Goal: Complete application form

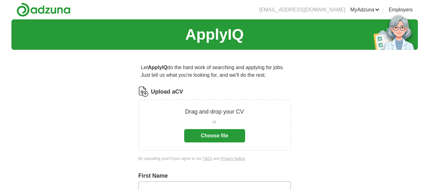
click at [225, 134] on button "Choose file" at bounding box center [214, 135] width 61 height 13
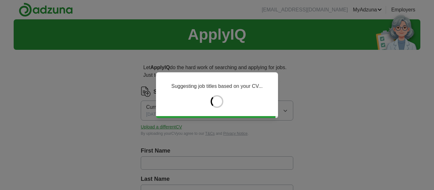
type input "****"
type input "*********"
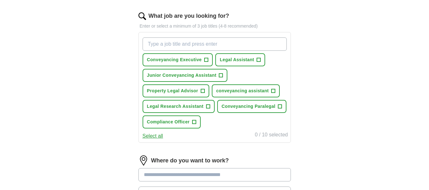
scroll to position [207, 0]
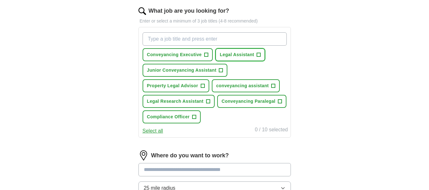
click at [258, 53] on span "+" at bounding box center [259, 54] width 4 height 5
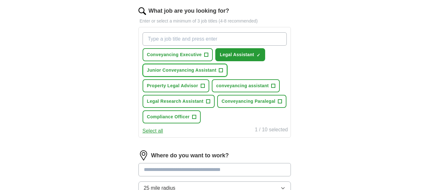
click at [223, 69] on span "+" at bounding box center [221, 70] width 4 height 4
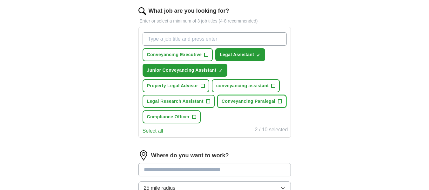
click at [254, 101] on span "Conveyancing Paralegal" at bounding box center [249, 101] width 54 height 7
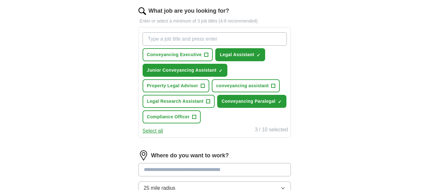
click at [185, 44] on input "What job are you looking for?" at bounding box center [215, 38] width 144 height 13
type input "Paralegal"
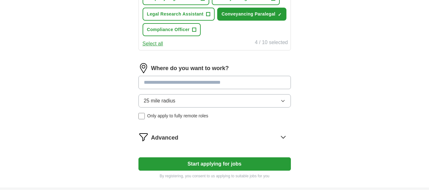
scroll to position [295, 0]
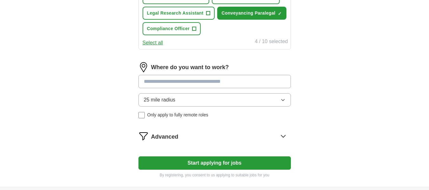
click at [158, 81] on input at bounding box center [214, 81] width 152 height 13
type input "*****"
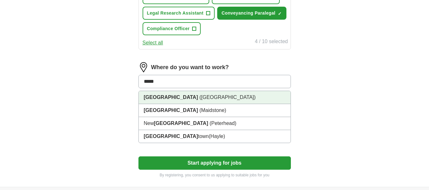
click at [199, 96] on span "([GEOGRAPHIC_DATA])" at bounding box center [227, 97] width 56 height 5
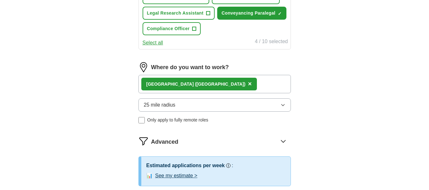
click at [196, 106] on button "25 mile radius" at bounding box center [214, 104] width 152 height 13
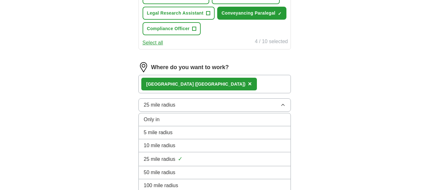
click at [177, 173] on div "50 mile radius" at bounding box center [215, 173] width 142 height 8
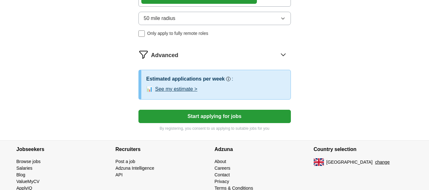
scroll to position [382, 0]
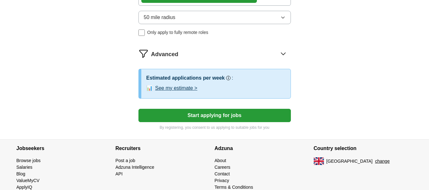
click at [223, 111] on button "Start applying for jobs" at bounding box center [214, 115] width 152 height 13
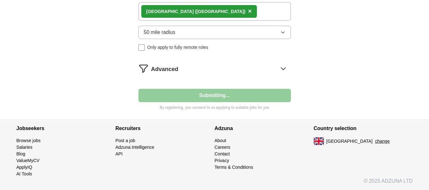
scroll to position [368, 0]
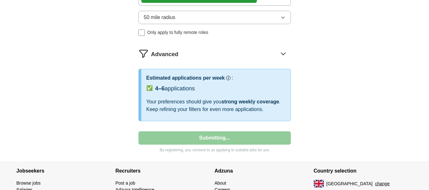
select select "**"
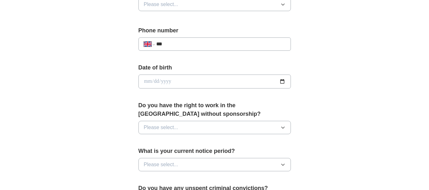
scroll to position [253, 0]
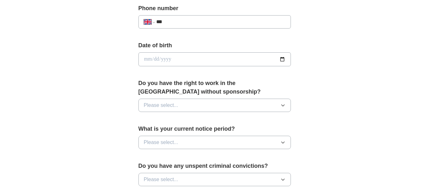
click at [233, 103] on button "Please select..." at bounding box center [214, 105] width 152 height 13
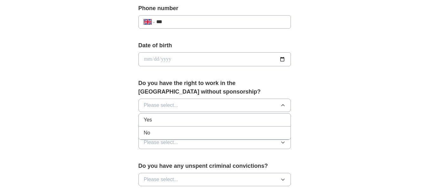
click at [181, 120] on div "Yes" at bounding box center [215, 120] width 142 height 8
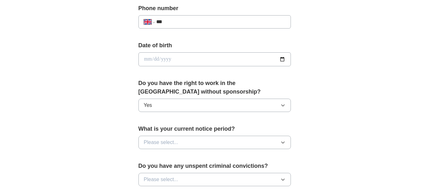
click at [197, 141] on button "Please select..." at bounding box center [214, 142] width 152 height 13
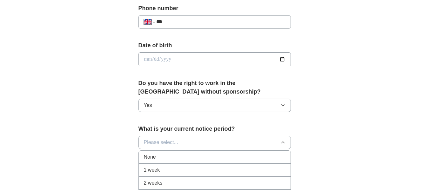
click at [163, 158] on div "None" at bounding box center [215, 157] width 142 height 8
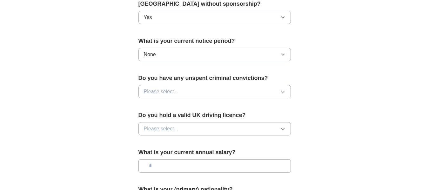
scroll to position [382, 0]
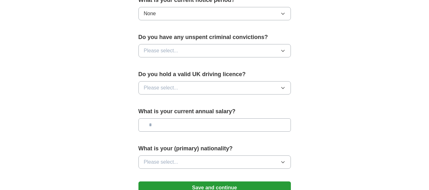
click at [207, 48] on button "Please select..." at bounding box center [214, 50] width 152 height 13
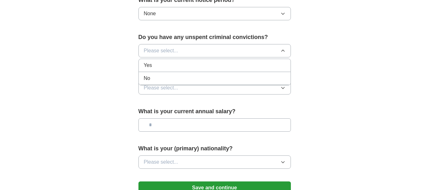
click at [186, 76] on div "No" at bounding box center [215, 79] width 142 height 8
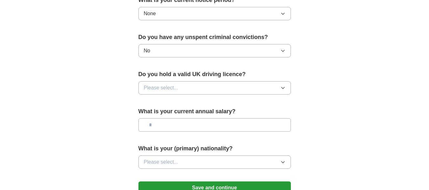
click at [196, 89] on button "Please select..." at bounding box center [214, 87] width 152 height 13
click at [169, 114] on div "No" at bounding box center [215, 116] width 142 height 8
click at [194, 126] on input "text" at bounding box center [214, 124] width 152 height 13
click at [203, 167] on button "Please select..." at bounding box center [214, 162] width 152 height 13
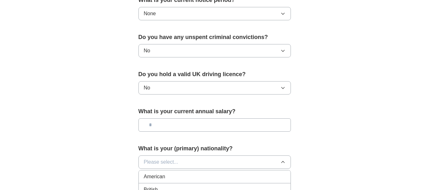
click at [175, 186] on div "British" at bounding box center [215, 190] width 142 height 8
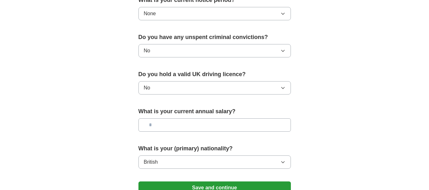
click at [228, 186] on button "Save and continue" at bounding box center [214, 188] width 152 height 13
